Goal: Check status: Check status

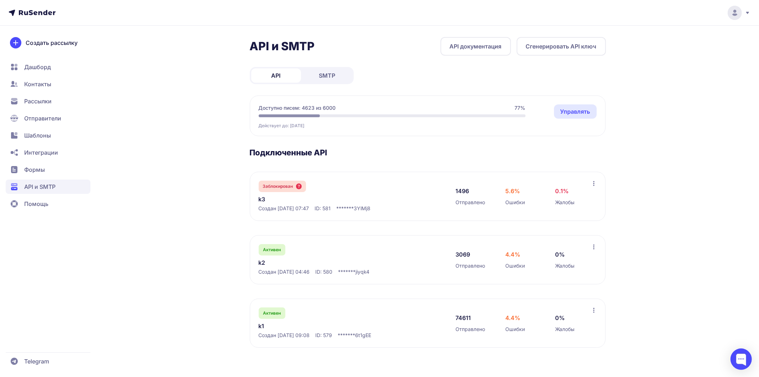
click at [265, 322] on link "k1" at bounding box center [332, 325] width 146 height 9
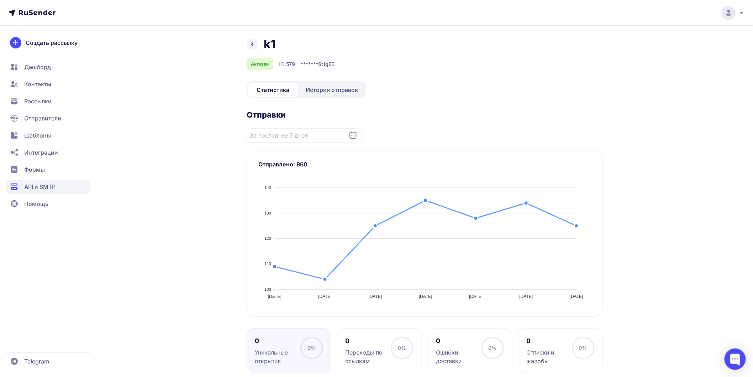
click at [344, 88] on span "История отправок" at bounding box center [332, 89] width 52 height 9
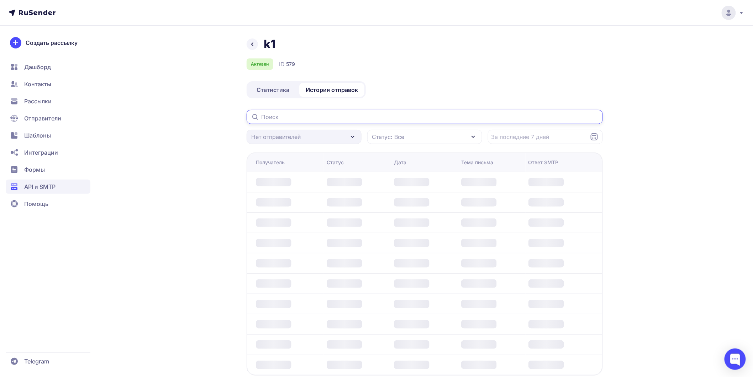
click at [301, 118] on input "text" at bounding box center [425, 117] width 356 height 14
paste input "[EMAIL_ADDRESS][DOMAIN_NAME]"
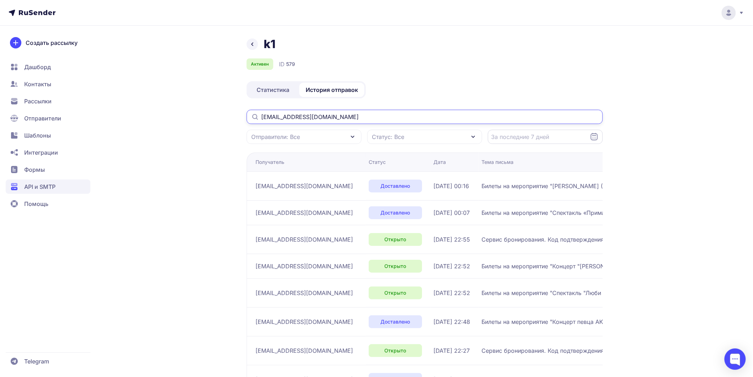
type input "[EMAIL_ADDRESS][DOMAIN_NAME]"
click at [536, 133] on input "Datepicker input" at bounding box center [545, 137] width 115 height 14
click at [506, 90] on div "k1 Активен ID 579 Статистика История отправок [EMAIL_ADDRESS][DOMAIN_NAME] Отпр…" at bounding box center [425, 261] width 356 height 449
drag, startPoint x: 352, startPoint y: 114, endPoint x: 256, endPoint y: 110, distance: 96.2
click at [256, 110] on input "[EMAIL_ADDRESS][DOMAIN_NAME]" at bounding box center [425, 117] width 356 height 14
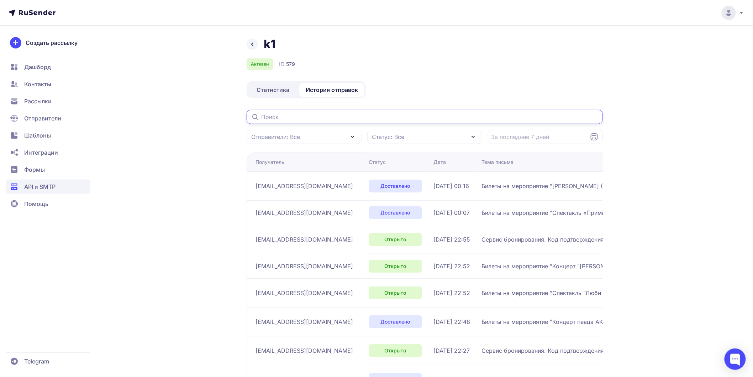
paste input "[EMAIL_ADDRESS][DOMAIN_NAME]"
type input "[EMAIL_ADDRESS][DOMAIN_NAME]"
